Goal: Check status

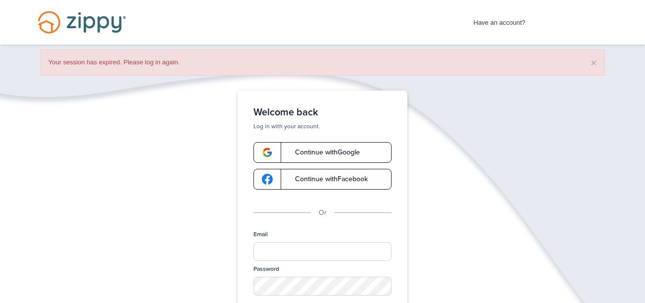
click at [319, 145] on link "Continue with Google" at bounding box center [322, 152] width 138 height 21
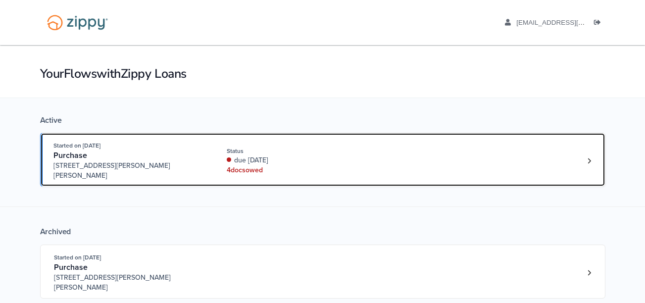
click at [195, 162] on span "[STREET_ADDRESS][PERSON_NAME][PERSON_NAME]" at bounding box center [128, 171] width 151 height 20
